Goal: Find specific page/section: Find specific page/section

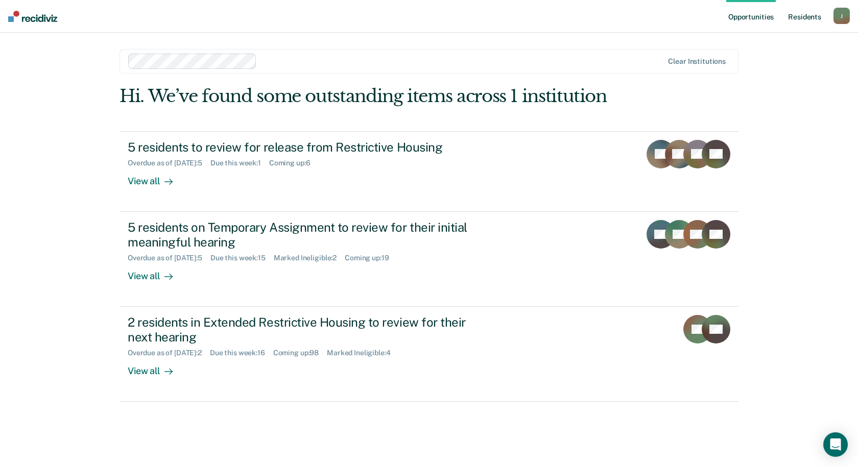
click at [808, 15] on link "Resident s" at bounding box center [804, 16] width 37 height 33
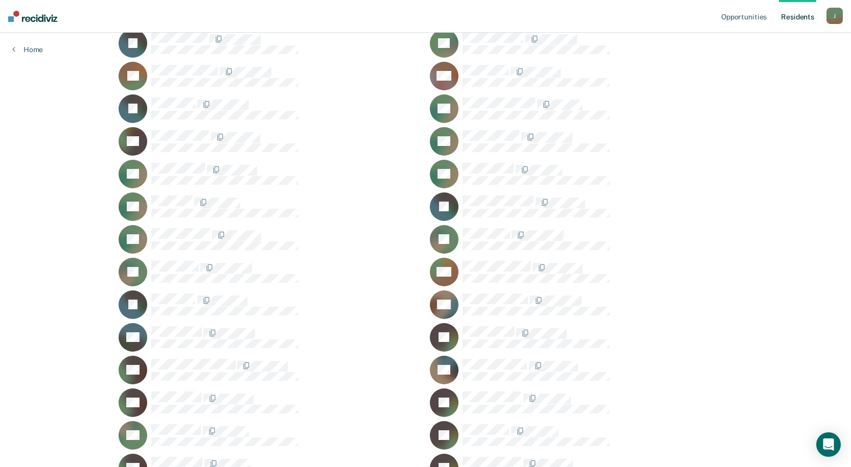
scroll to position [13465, 0]
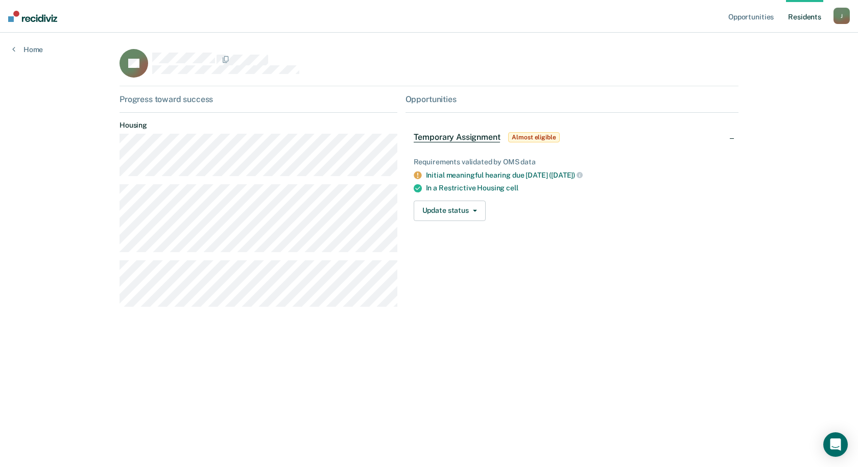
click at [320, 361] on main "JH Progress toward success Housing Opportunities Temporary Assignment Almost el…" at bounding box center [429, 238] width 644 height 410
click at [341, 362] on main "JH Progress toward success Housing Opportunities Temporary Assignment Almost el…" at bounding box center [429, 238] width 644 height 410
click at [842, 16] on div "J" at bounding box center [842, 16] width 16 height 16
click at [779, 66] on link "Log Out" at bounding box center [801, 67] width 82 height 9
